Goal: Find specific page/section: Find specific page/section

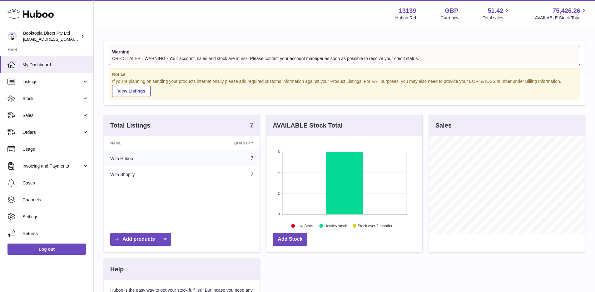
scroll to position [97, 156]
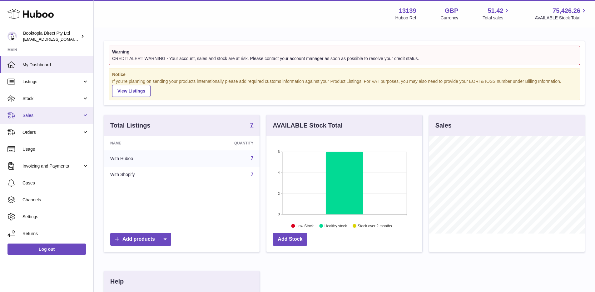
click at [24, 109] on link "Sales" at bounding box center [46, 115] width 93 height 17
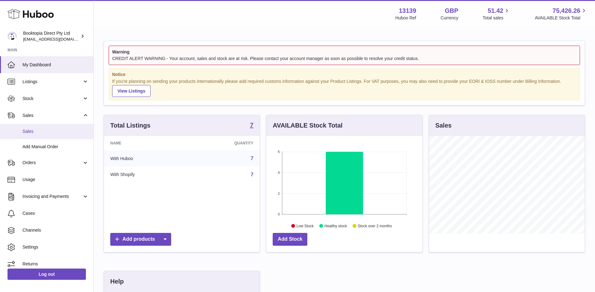
click at [35, 130] on span "Sales" at bounding box center [55, 131] width 66 height 6
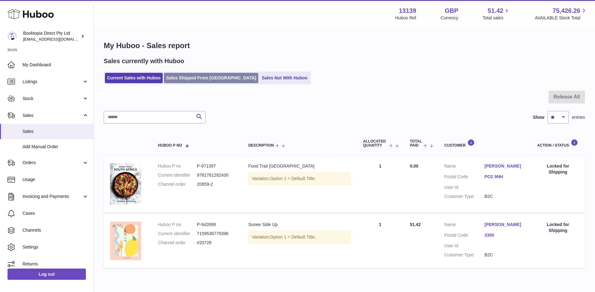
click at [179, 76] on link "Sales Shipped From [GEOGRAPHIC_DATA]" at bounding box center [211, 78] width 94 height 10
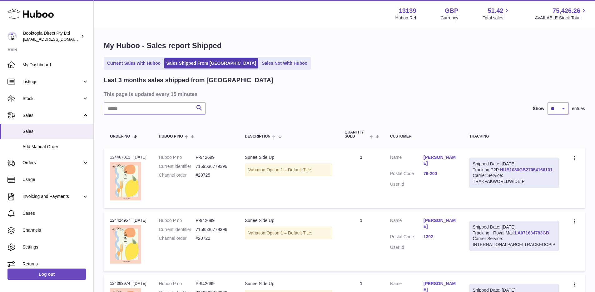
click at [123, 57] on ul "Current Sales with Huboo Sales Shipped From Huboo Sales Not With Huboo" at bounding box center [207, 63] width 207 height 13
click at [120, 58] on link "Current Sales with Huboo" at bounding box center [134, 63] width 58 height 10
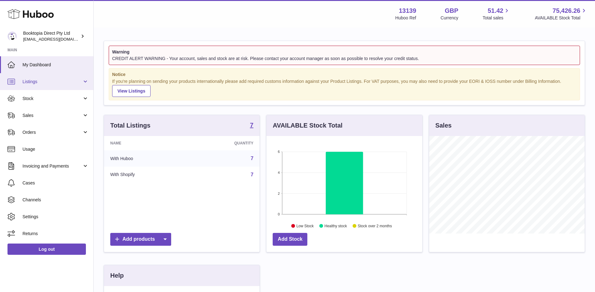
scroll to position [97, 156]
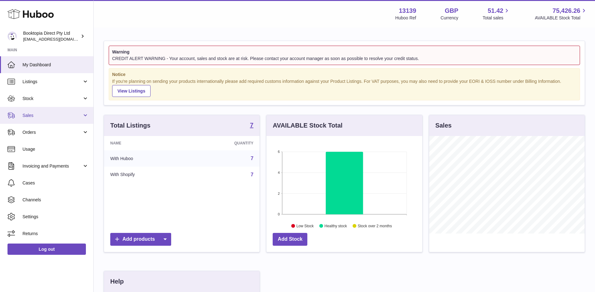
click at [37, 116] on span "Sales" at bounding box center [52, 115] width 60 height 6
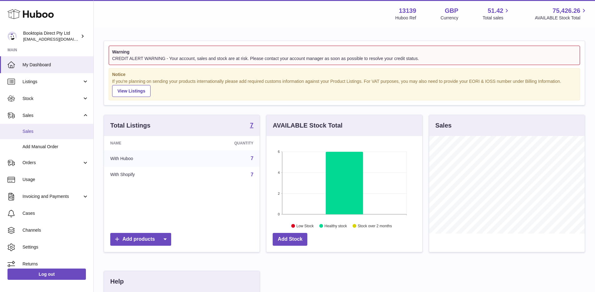
click at [39, 133] on span "Sales" at bounding box center [55, 131] width 66 height 6
